Goal: Task Accomplishment & Management: Use online tool/utility

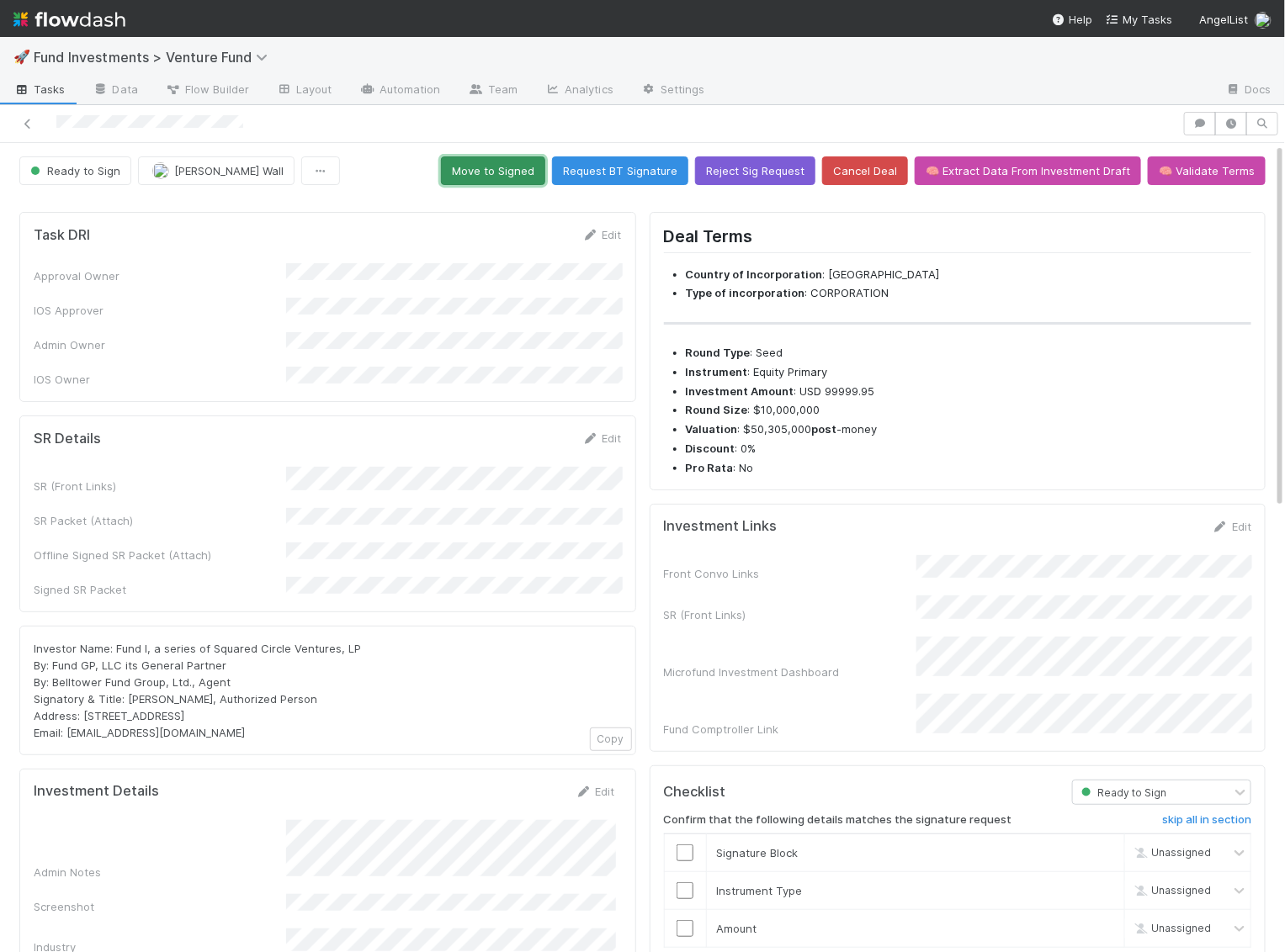
click at [481, 170] on button "Move to Signed" at bounding box center [492, 170] width 104 height 29
click at [772, 164] on button "Reject Sig Request" at bounding box center [755, 170] width 121 height 29
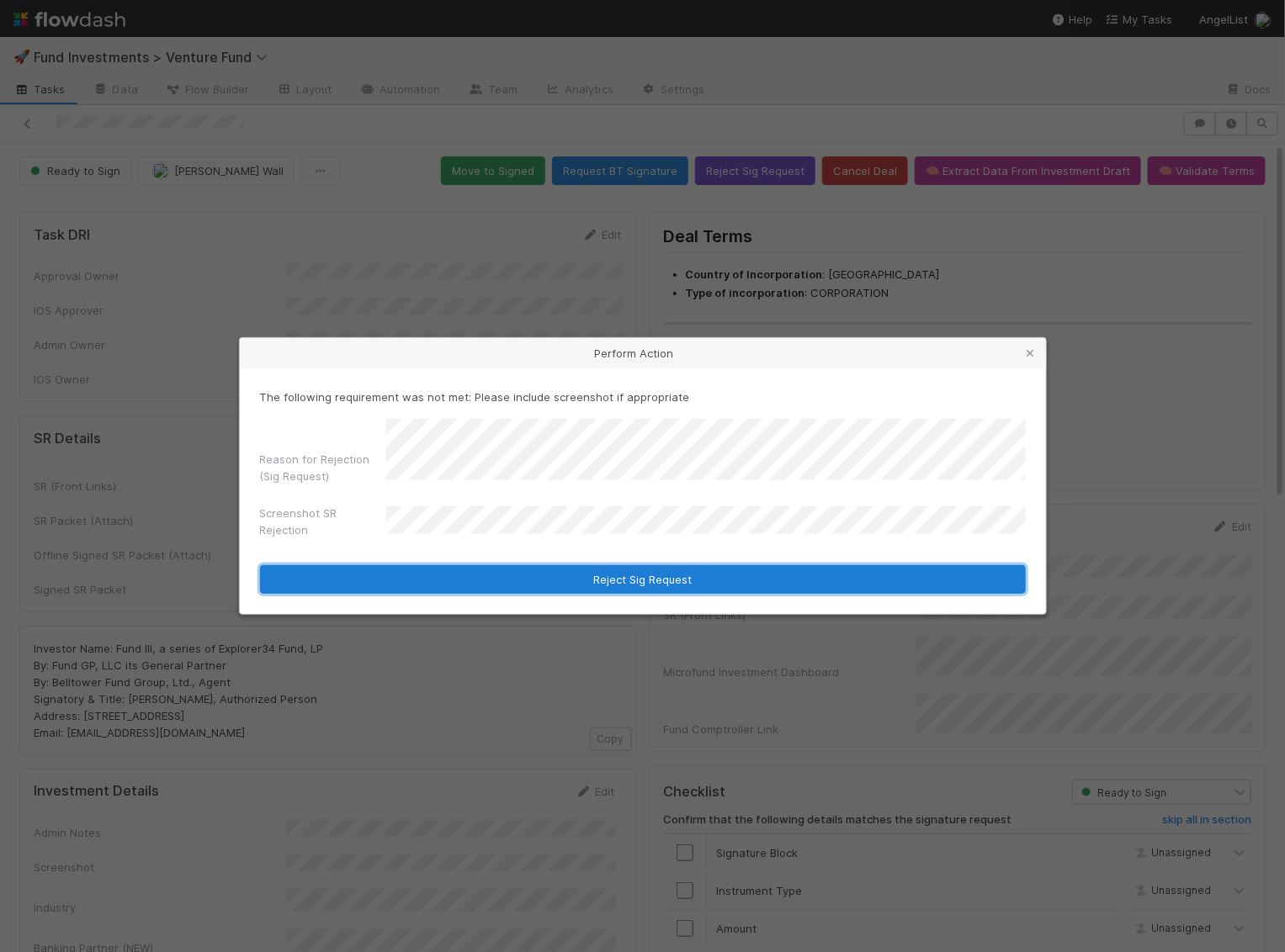
click at [500, 589] on button "Reject Sig Request" at bounding box center [642, 580] width 766 height 29
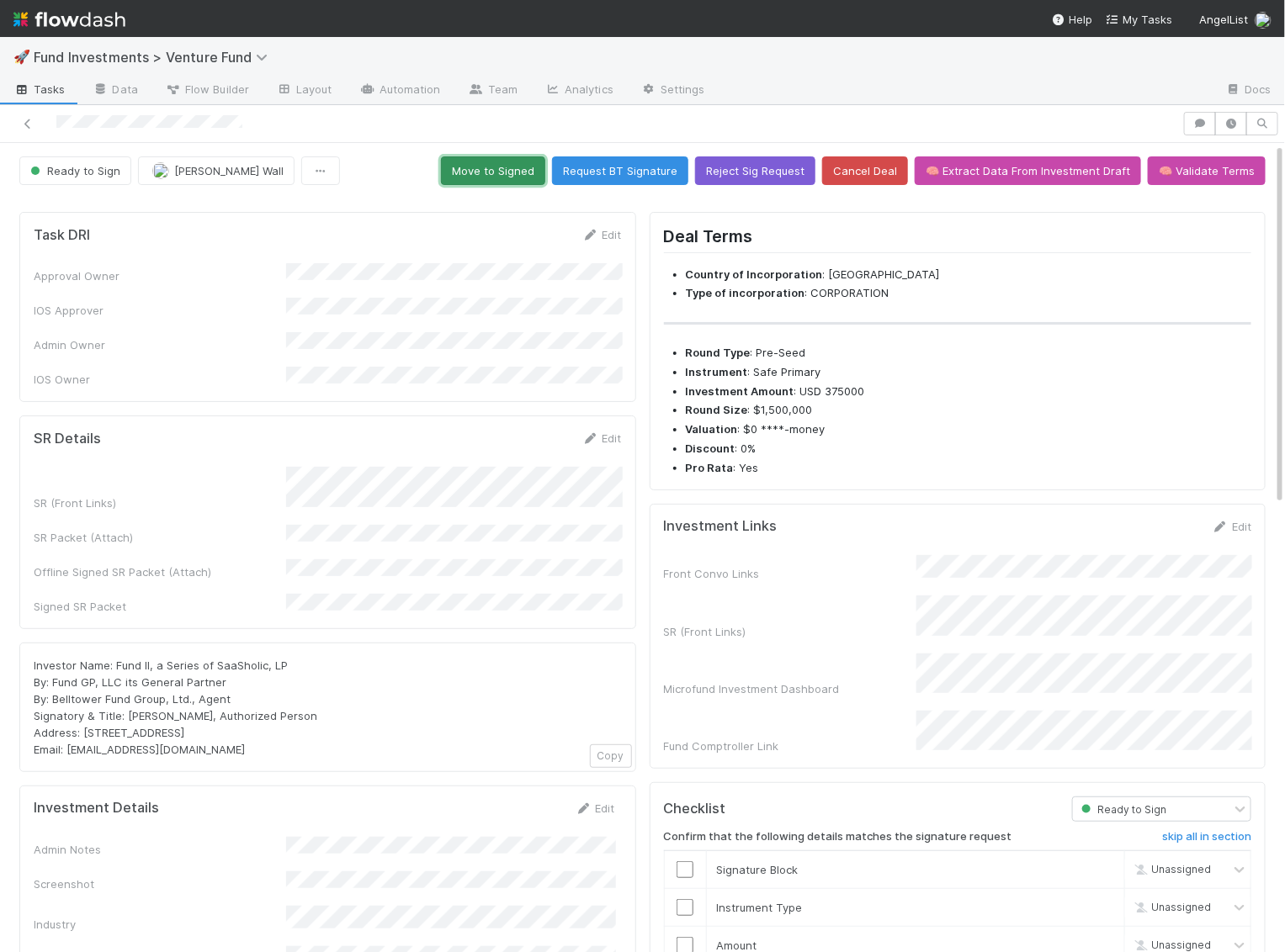
click at [512, 168] on button "Move to Signed" at bounding box center [492, 170] width 104 height 29
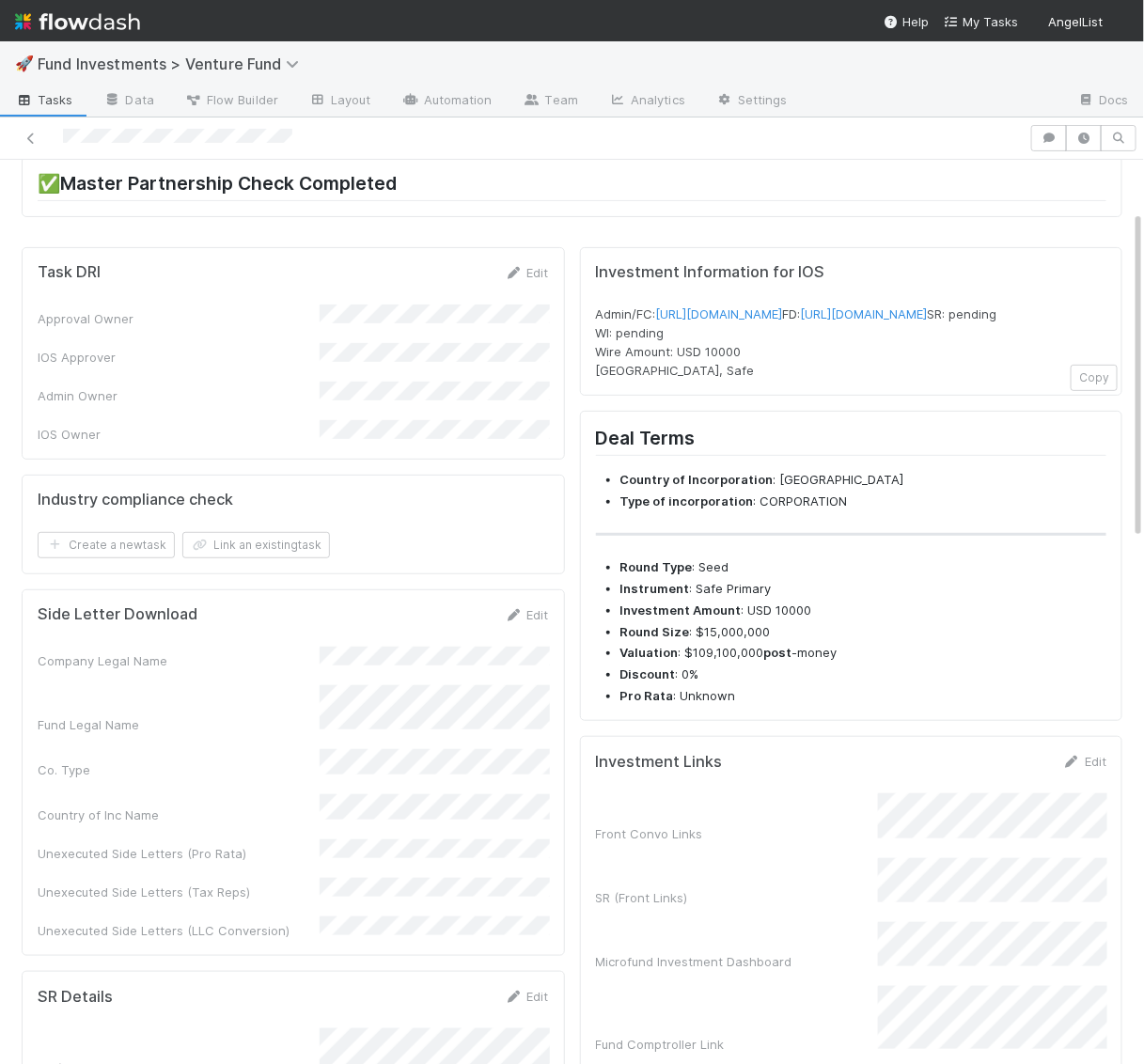
scroll to position [176, 0]
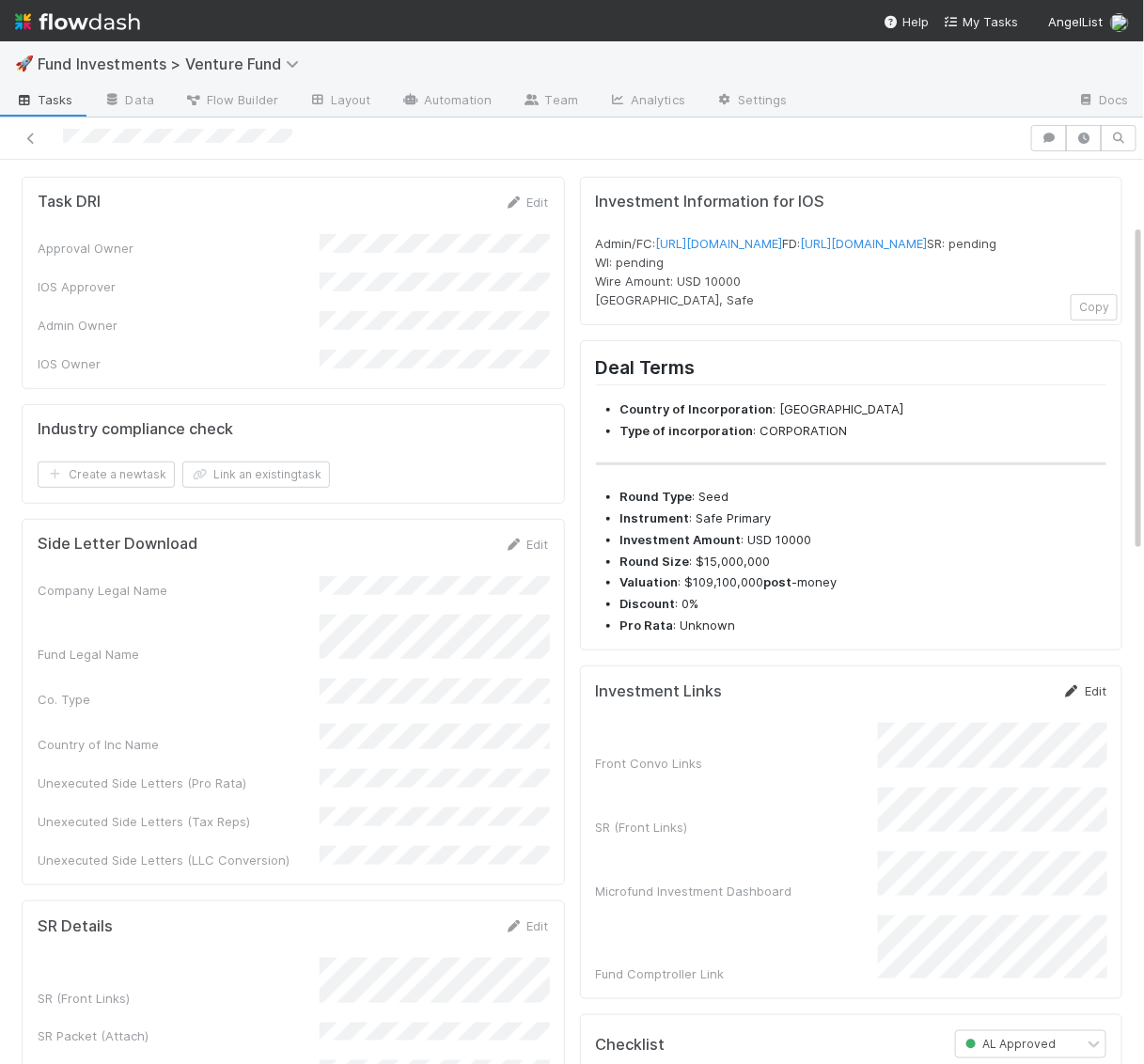
click at [1088, 699] on link "Edit" at bounding box center [1084, 691] width 44 height 15
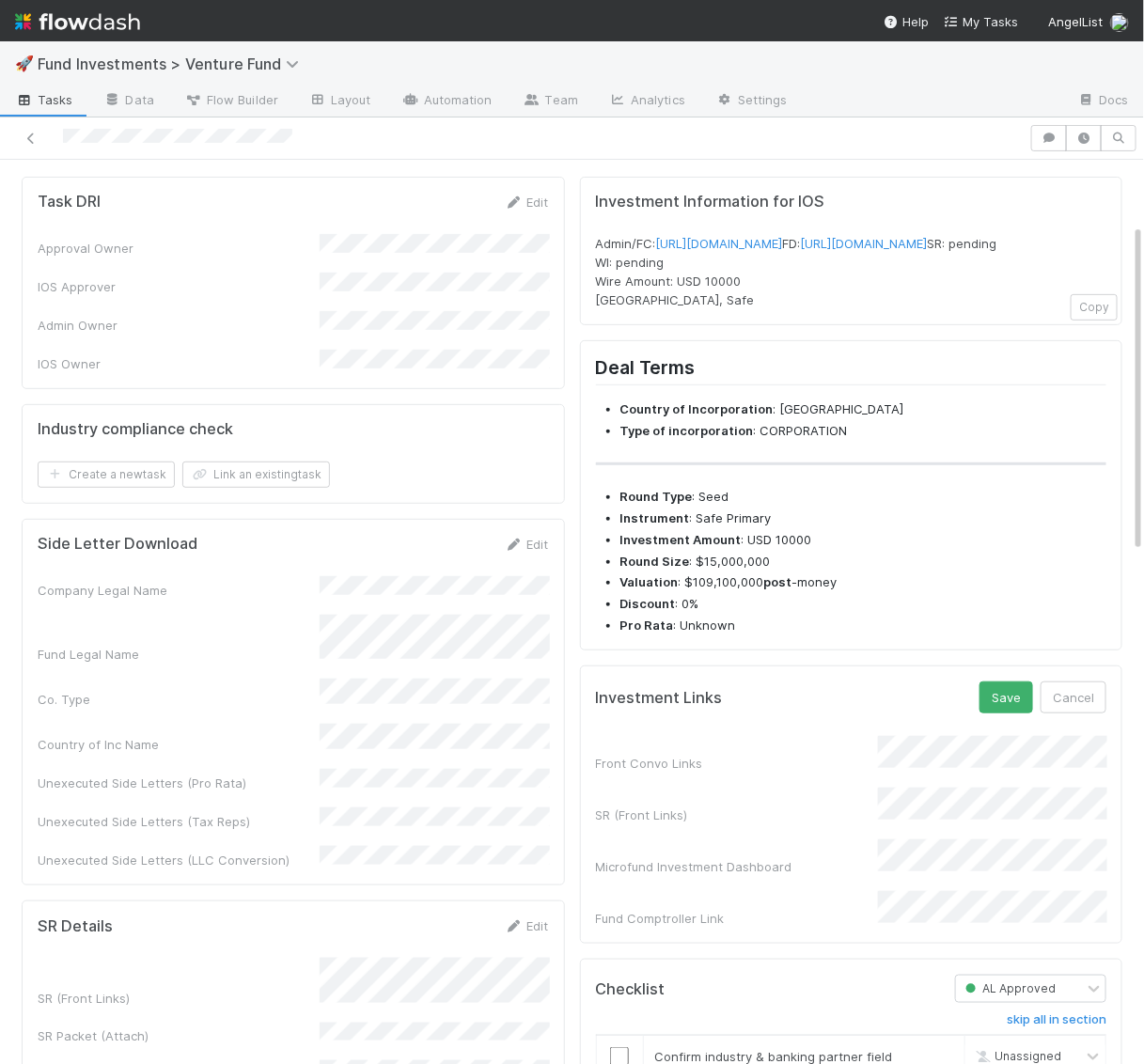
click at [994, 845] on div "Front Convo Links SR (Front Links) Microfund Investment Dashboard Fund Comptrol…" at bounding box center [852, 832] width 512 height 192
click at [719, 768] on div "Front Convo Links SR (Front Links) Microfund Investment Dashboard Fund Comptrol…" at bounding box center [852, 832] width 512 height 192
click at [998, 713] on button "Save" at bounding box center [1006, 698] width 54 height 32
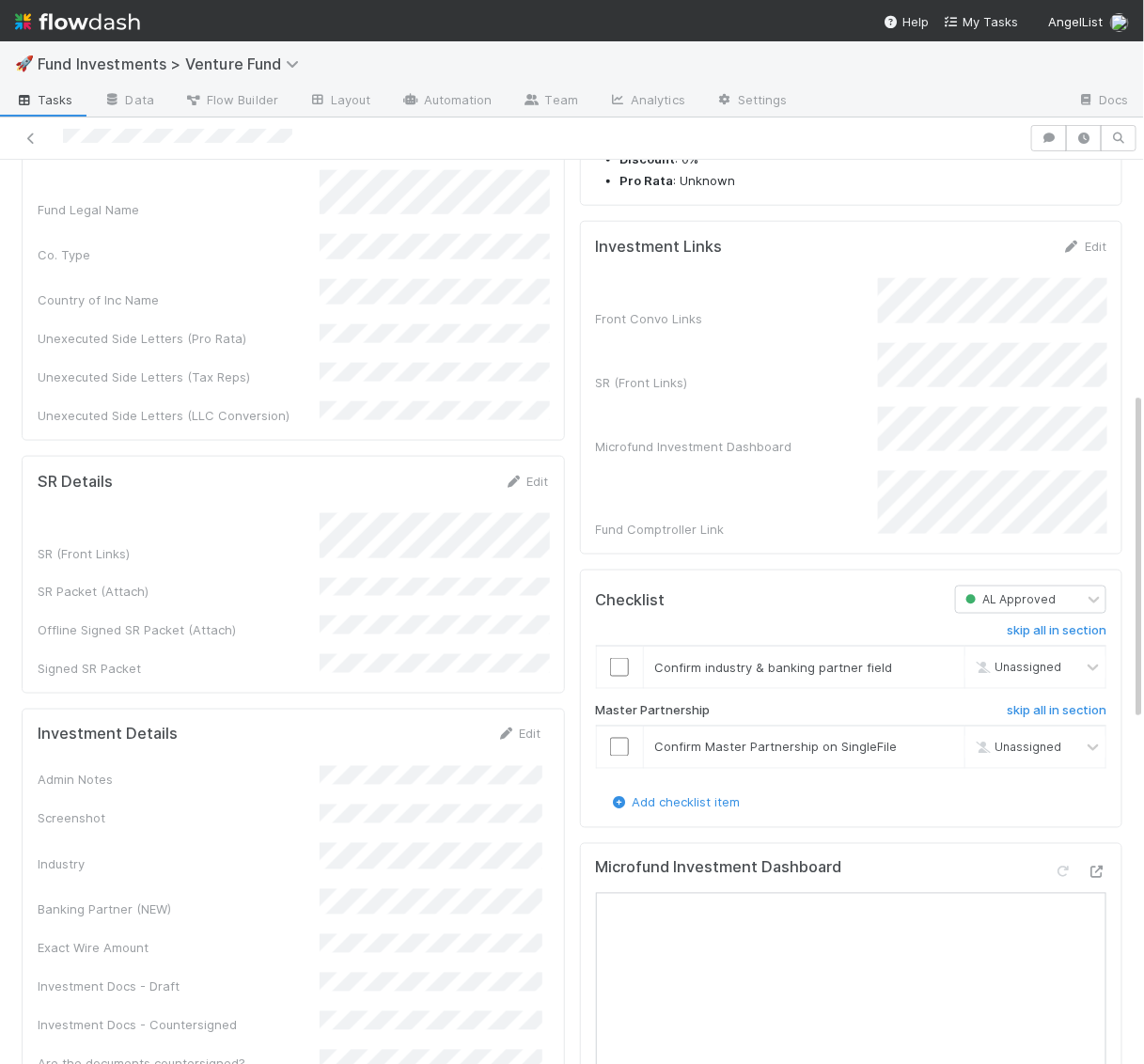
scroll to position [645, 0]
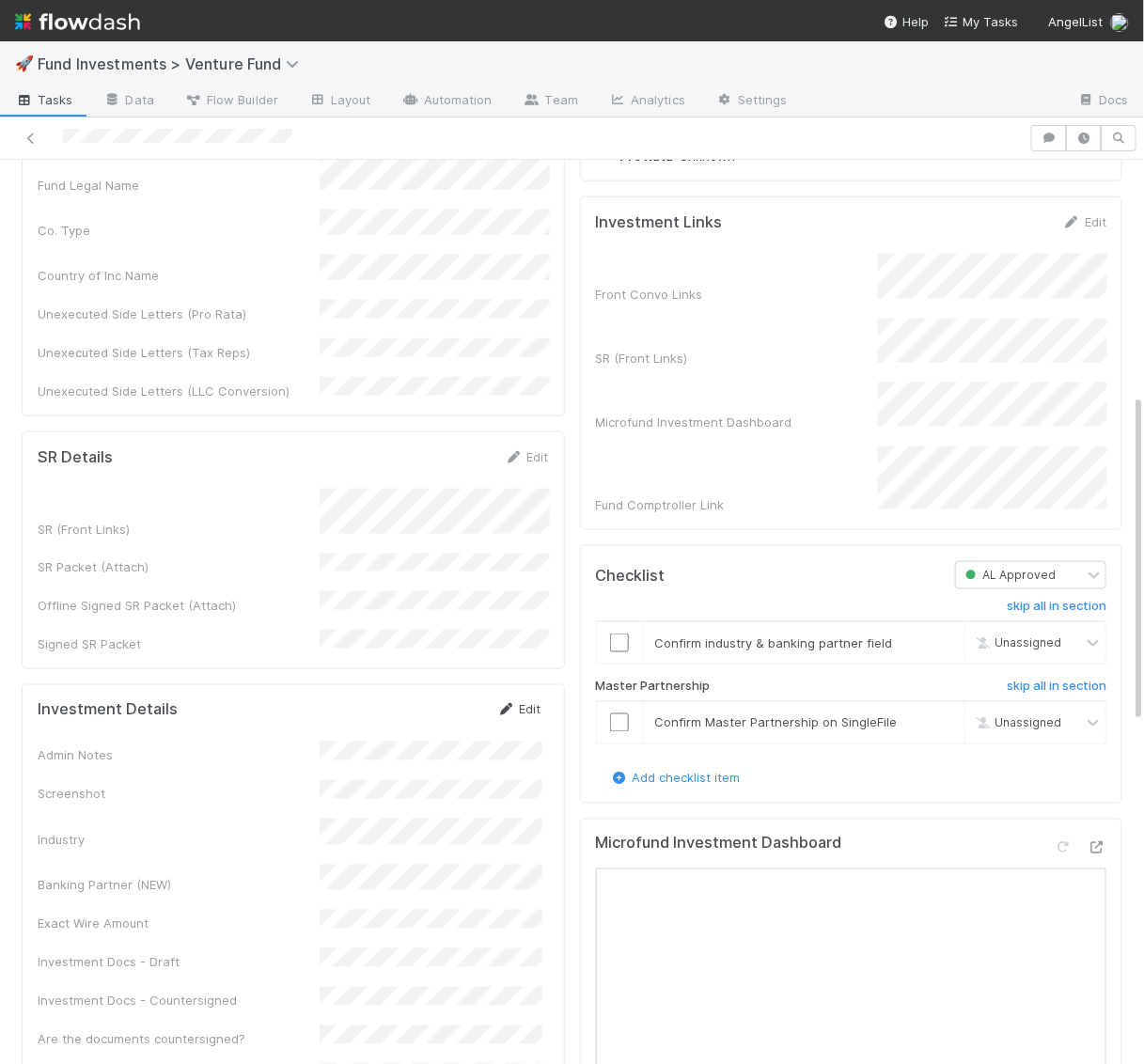
click at [530, 702] on link "Edit" at bounding box center [519, 709] width 44 height 15
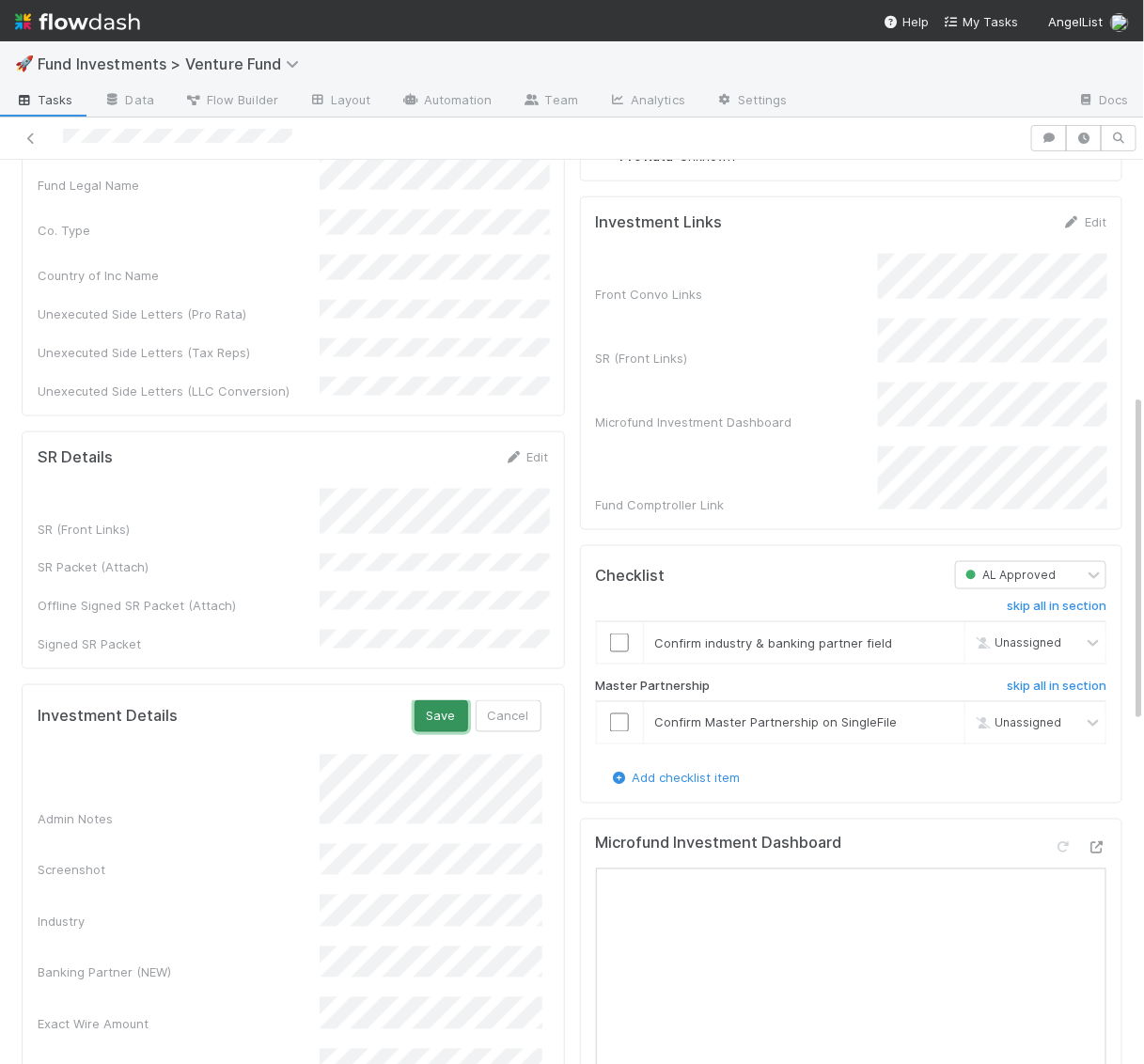
click at [434, 701] on button "Save" at bounding box center [441, 716] width 54 height 32
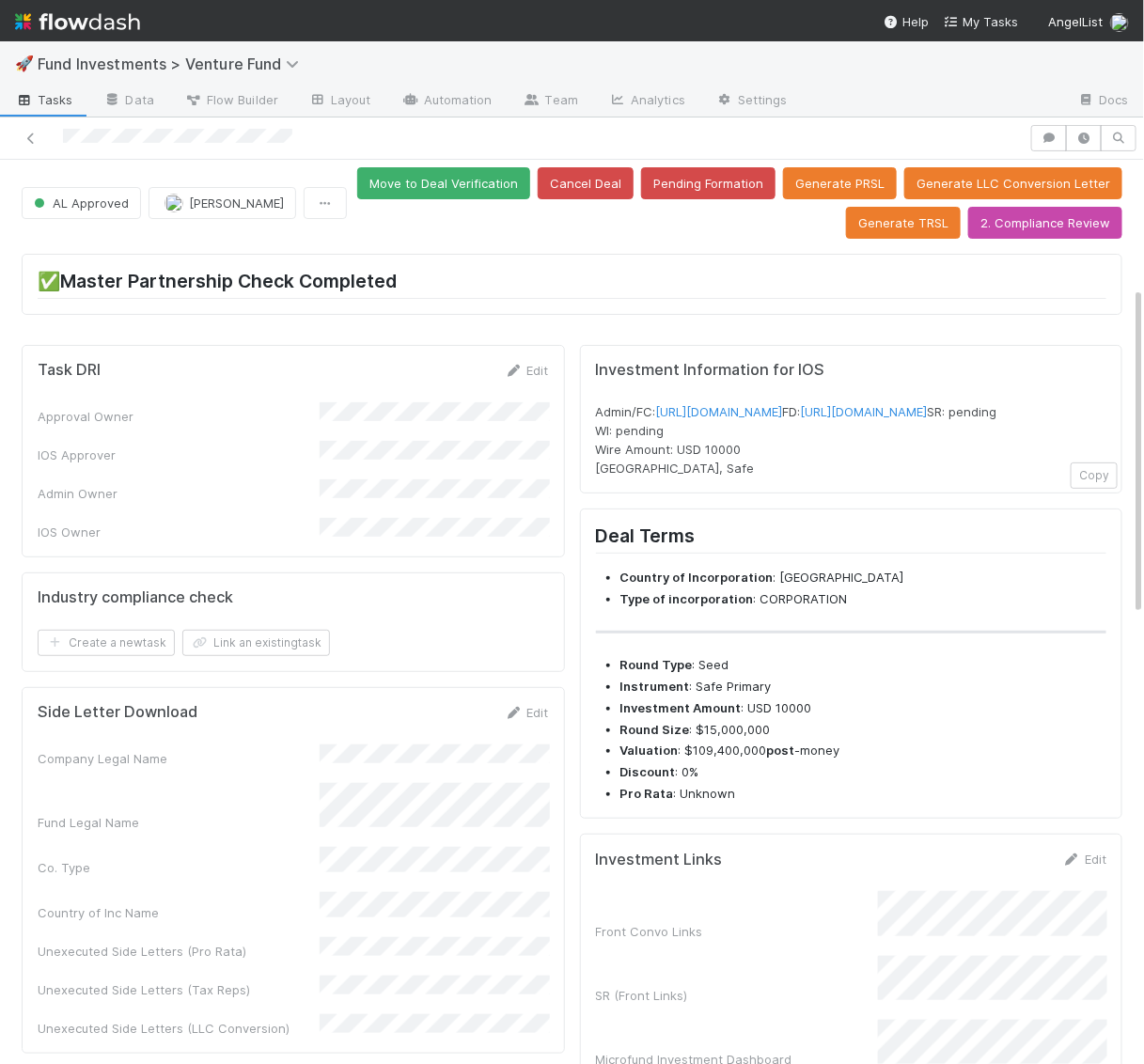
scroll to position [0, 0]
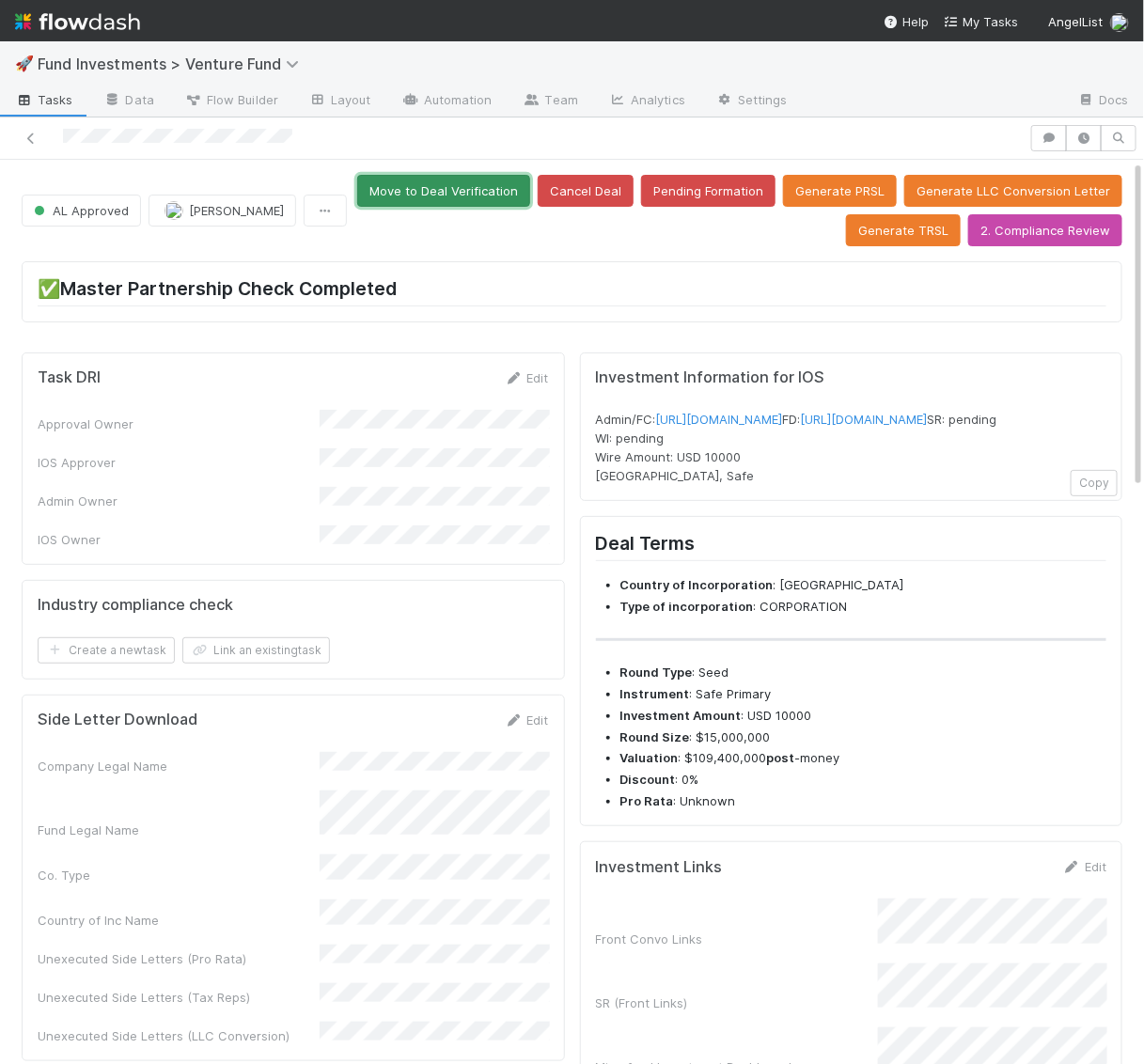
click at [493, 190] on button "Move to Deal Verification" at bounding box center [444, 191] width 173 height 32
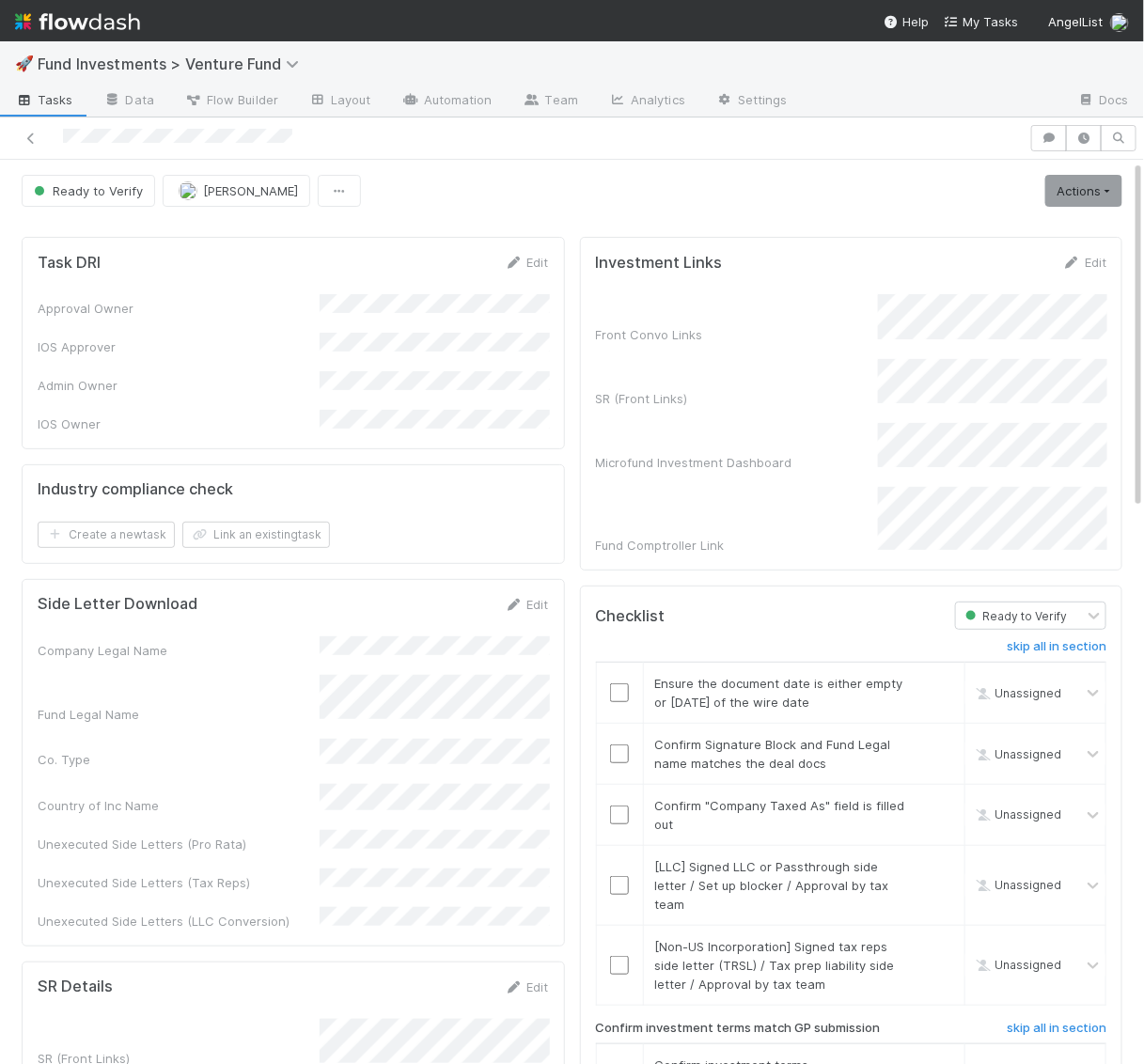
click at [1075, 198] on link "Actions" at bounding box center [1083, 191] width 77 height 32
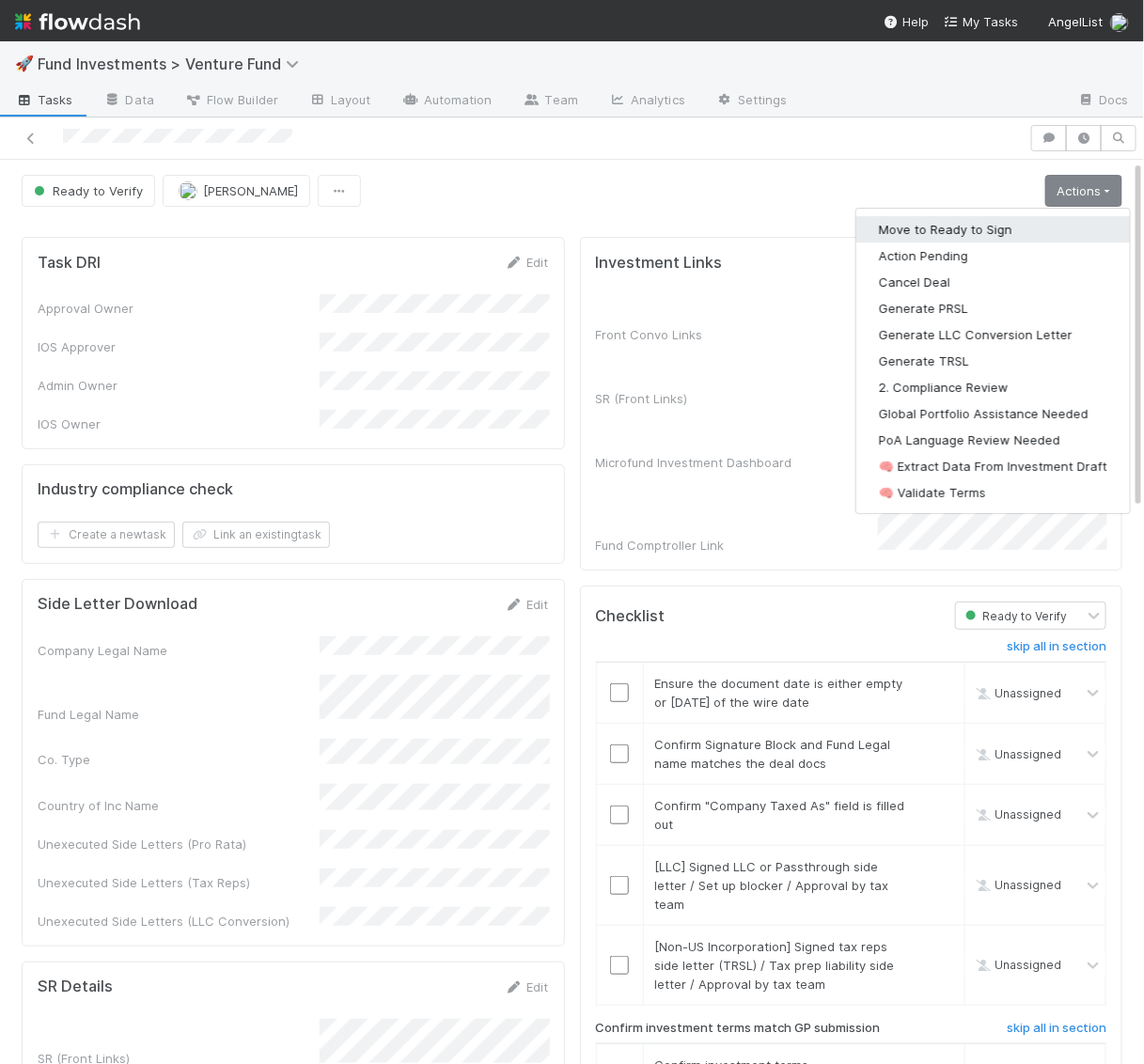
click at [1062, 233] on button "Move to Ready to Sign" at bounding box center [994, 229] width 274 height 26
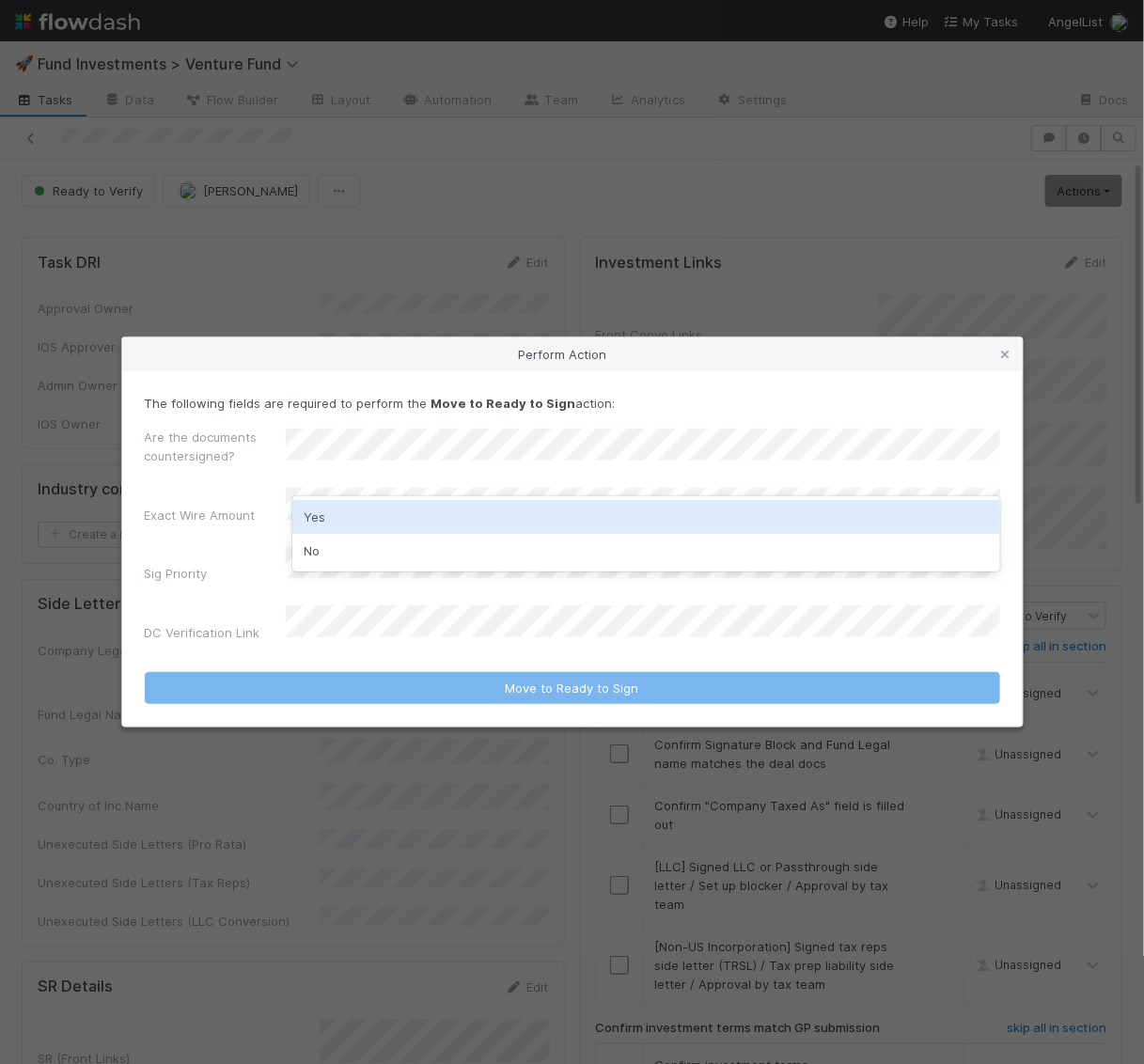
click at [444, 518] on div "Yes" at bounding box center [646, 517] width 708 height 34
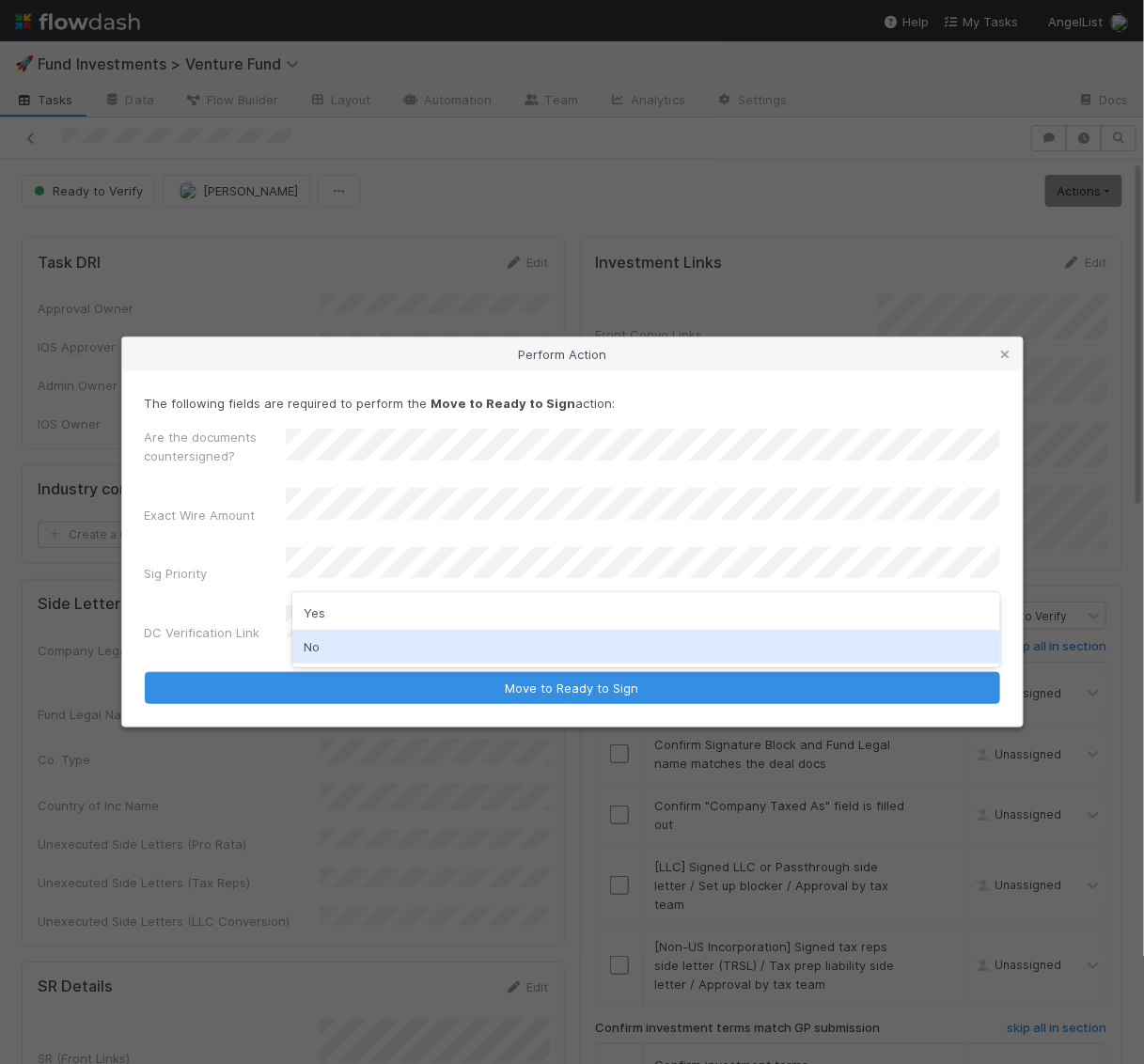
click at [420, 645] on div "No" at bounding box center [646, 647] width 708 height 34
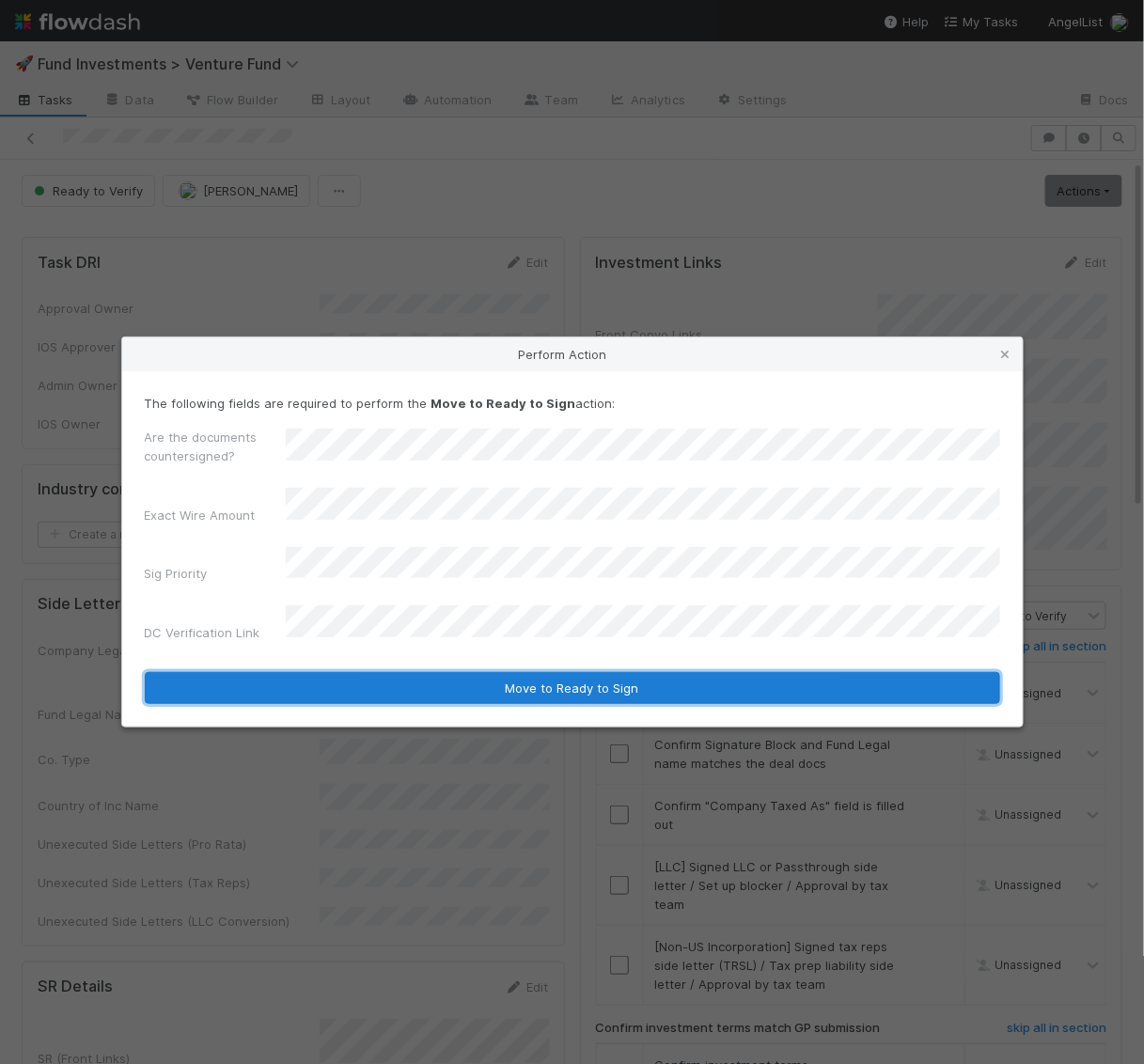
click at [663, 672] on button "Move to Ready to Sign" at bounding box center [572, 688] width 856 height 32
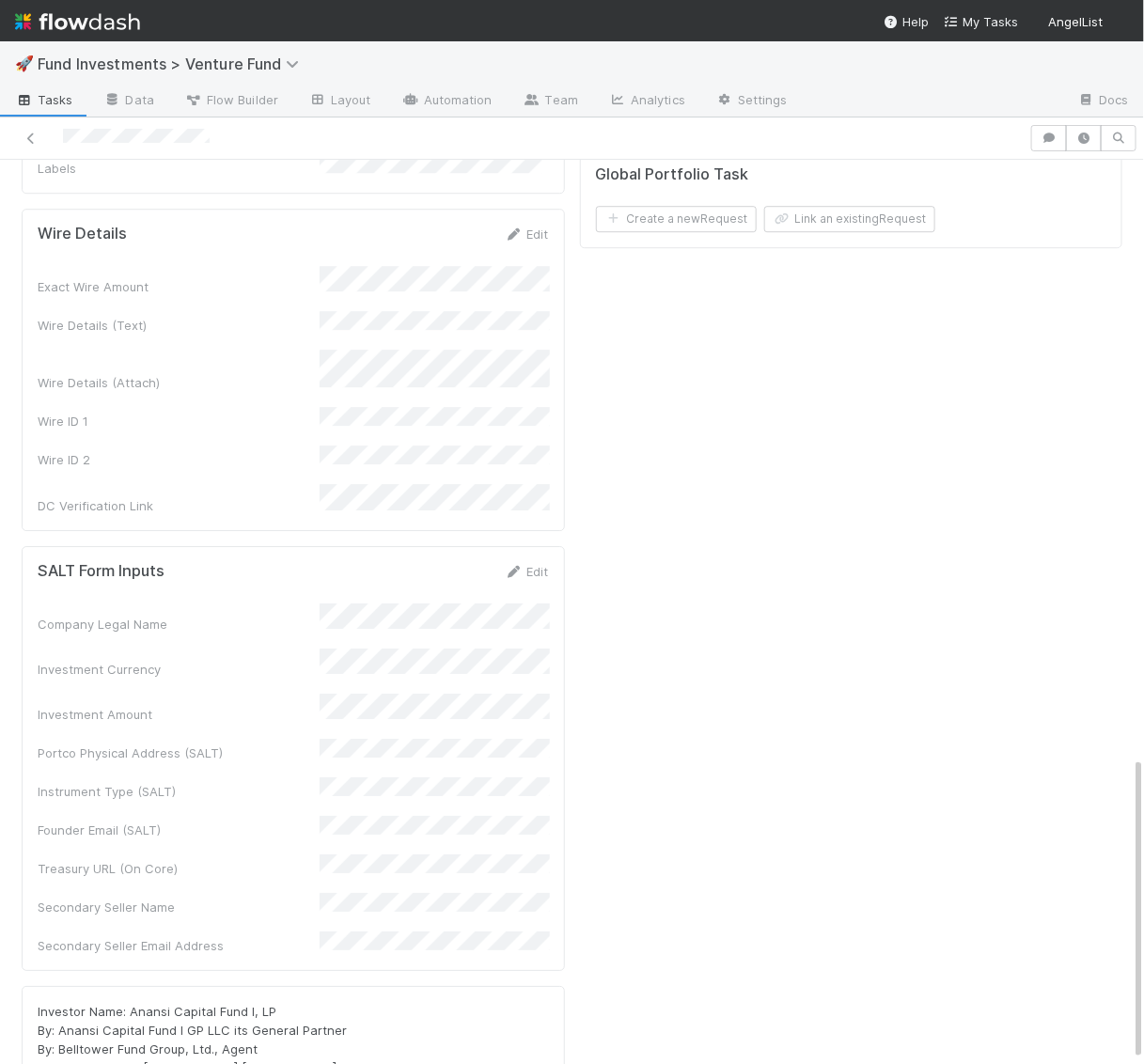
scroll to position [1782, 0]
